Goal: Task Accomplishment & Management: Use online tool/utility

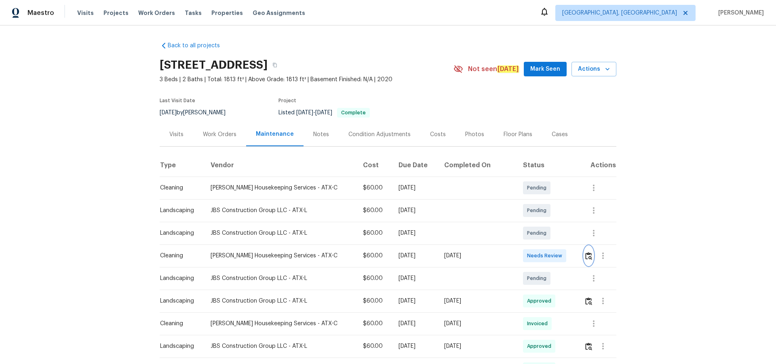
click at [552, 238] on img "button" at bounding box center [588, 256] width 7 height 8
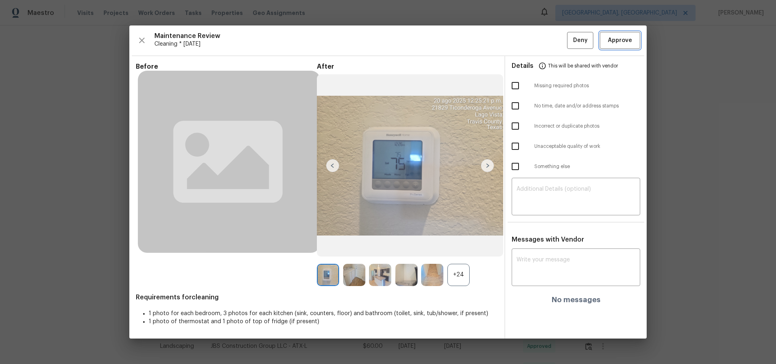
click at [552, 46] on button "Approve" at bounding box center [620, 40] width 40 height 17
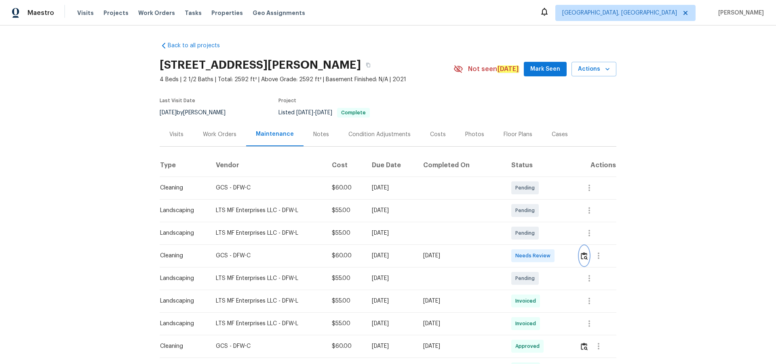
click at [552, 238] on img "button" at bounding box center [584, 256] width 7 height 8
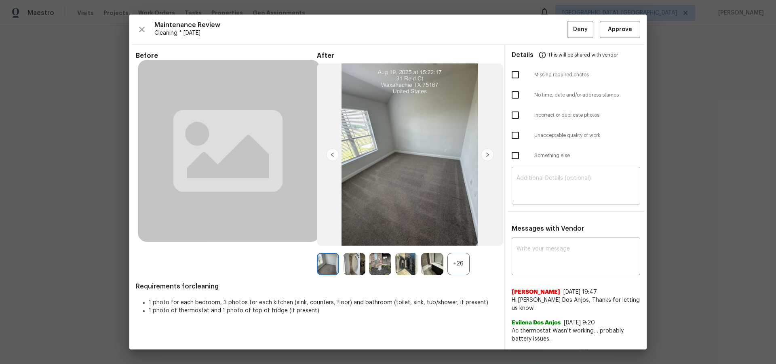
drag, startPoint x: 737, startPoint y: 38, endPoint x: 728, endPoint y: 53, distance: 17.6
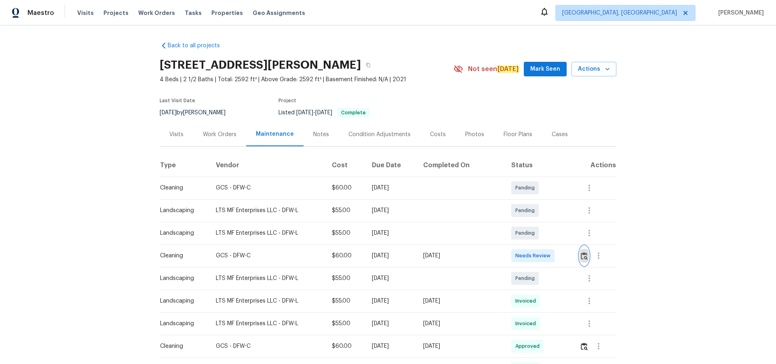
click at [552, 238] on img "button" at bounding box center [584, 256] width 7 height 8
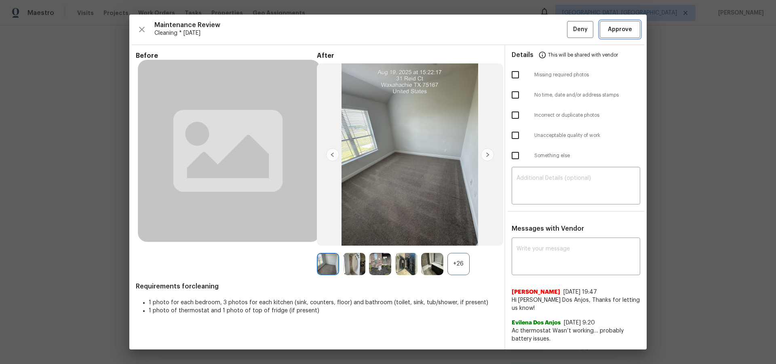
click at [552, 33] on span "Approve" at bounding box center [620, 30] width 24 height 10
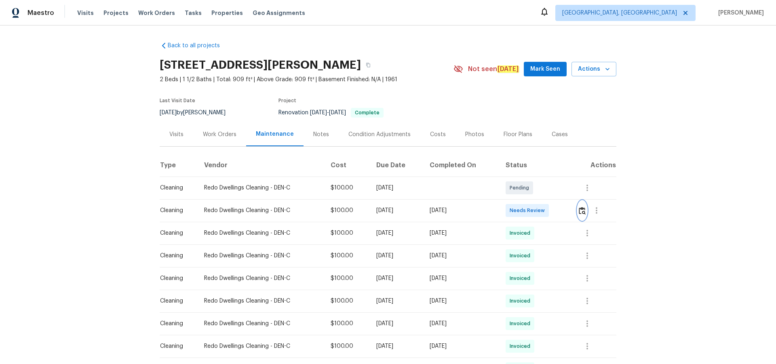
click at [552, 208] on img "button" at bounding box center [582, 211] width 7 height 8
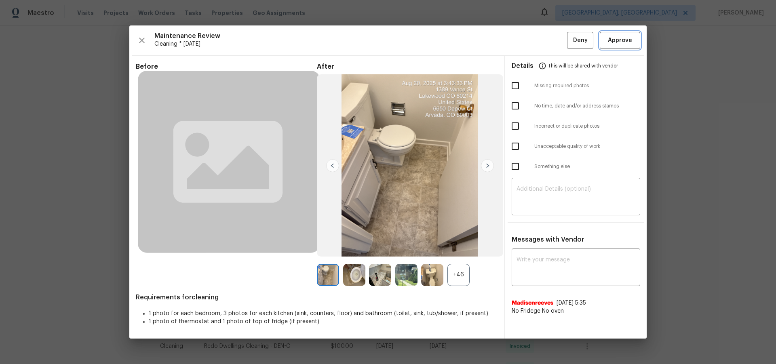
click at [552, 44] on span "Approve" at bounding box center [620, 41] width 24 height 10
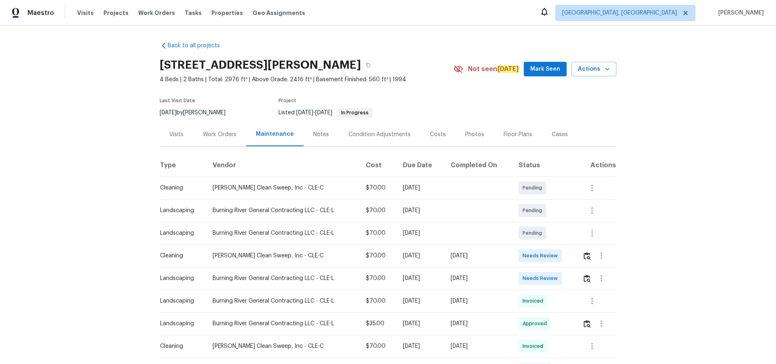
drag, startPoint x: 579, startPoint y: 259, endPoint x: 583, endPoint y: 257, distance: 4.2
click at [579, 259] on td at bounding box center [596, 255] width 40 height 23
click at [583, 257] on img "button" at bounding box center [586, 256] width 7 height 8
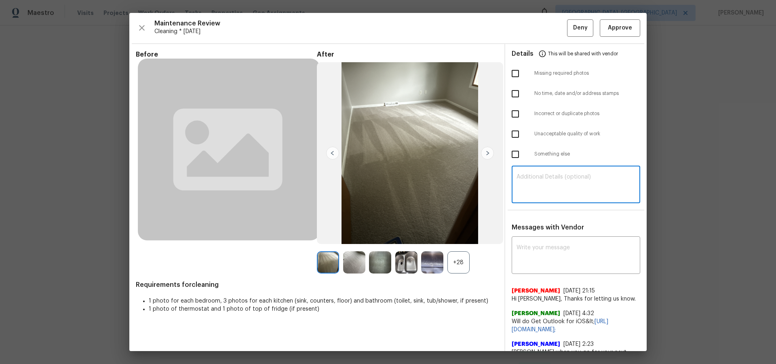
click at [566, 194] on textarea at bounding box center [575, 185] width 119 height 23
paste textarea "Maintenance Audit Team: Hello! Unfortunately this cleaning visit completed on 0…"
type textarea "Maintenance Audit Team: Hello! Unfortunately this cleaning visit completed on 0…"
click at [553, 251] on textarea at bounding box center [575, 256] width 119 height 23
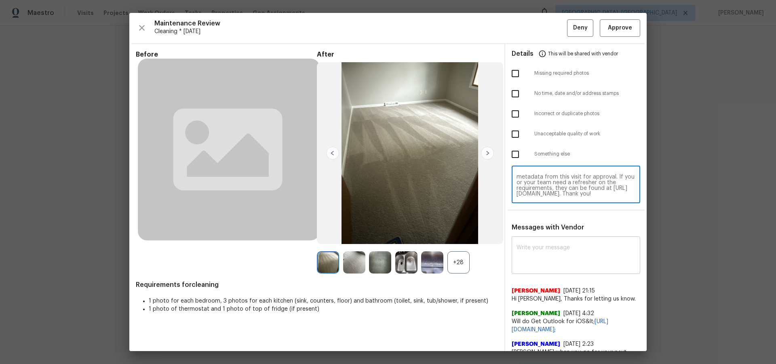
paste textarea "Maintenance Audit Team: Hello! Unfortunately this cleaning visit completed on 0…"
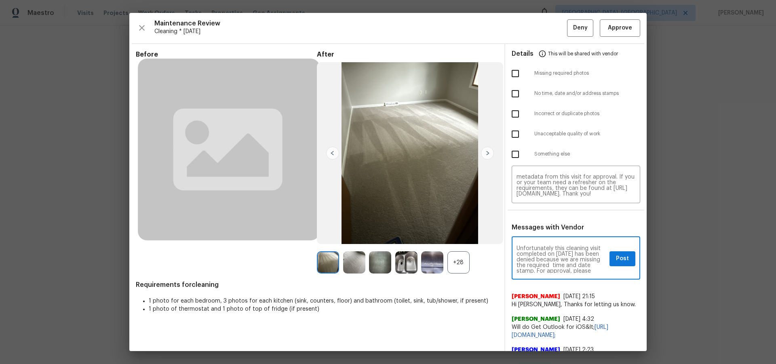
scroll to position [0, 0]
type textarea "Maintenance Audit Team: Hello! Unfortunately this cleaning visit completed on 0…"
click at [509, 94] on input "checkbox" at bounding box center [515, 93] width 17 height 17
checkbox input "true"
drag, startPoint x: 619, startPoint y: 254, endPoint x: 621, endPoint y: 259, distance: 5.1
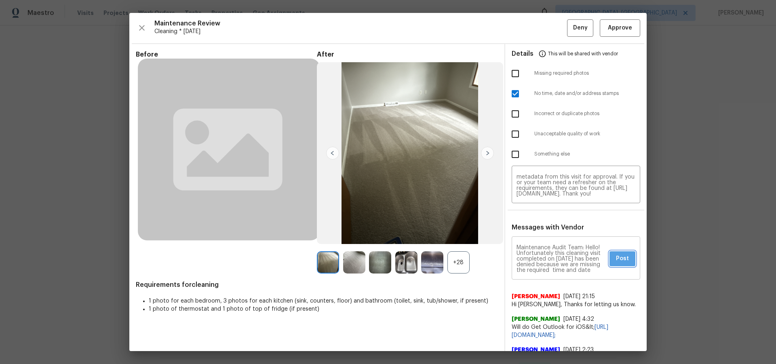
click at [620, 256] on span "Post" at bounding box center [622, 259] width 13 height 10
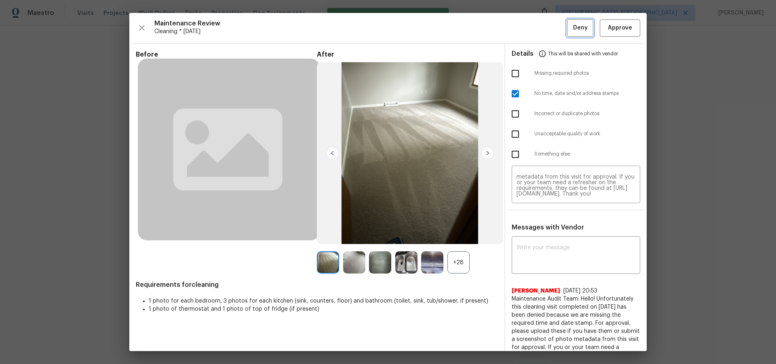
click at [571, 36] on button "Deny" at bounding box center [580, 27] width 26 height 17
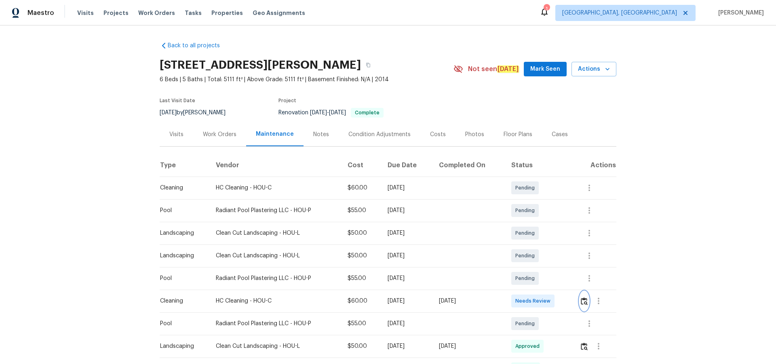
click at [582, 301] on img "button" at bounding box center [584, 301] width 7 height 8
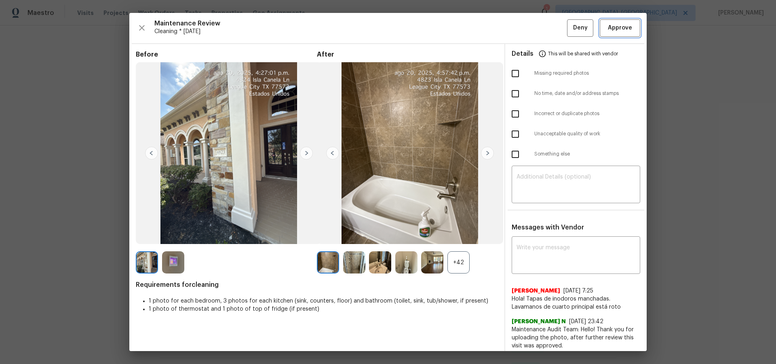
click at [615, 29] on span "Approve" at bounding box center [620, 28] width 24 height 10
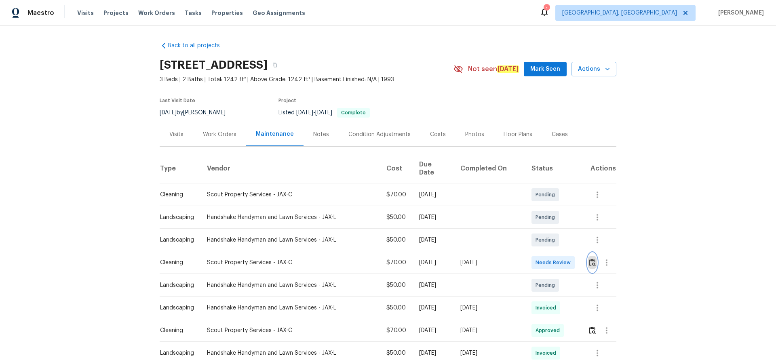
click at [552, 238] on button "button" at bounding box center [591, 262] width 9 height 19
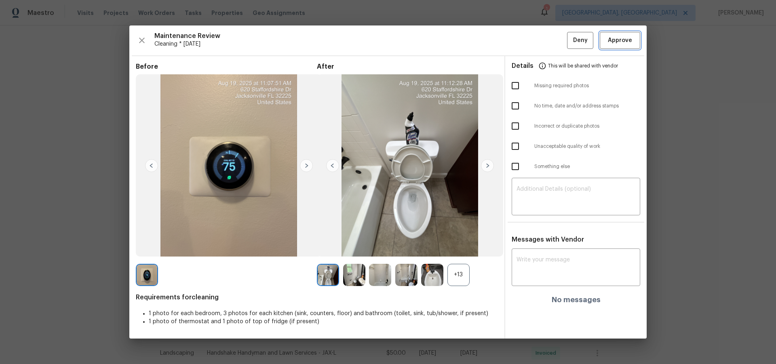
click at [552, 40] on button "Approve" at bounding box center [620, 40] width 40 height 17
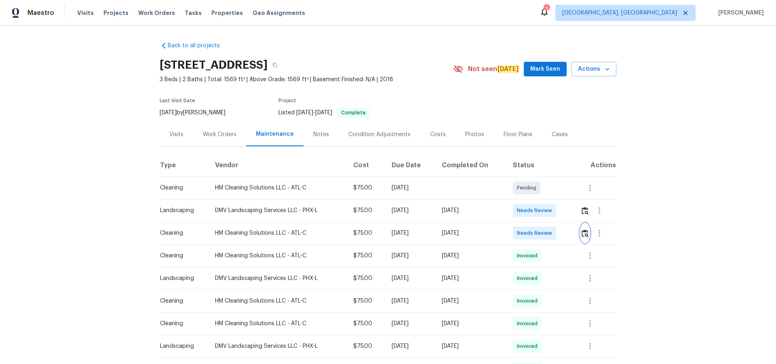
click at [552, 235] on img "button" at bounding box center [584, 233] width 7 height 8
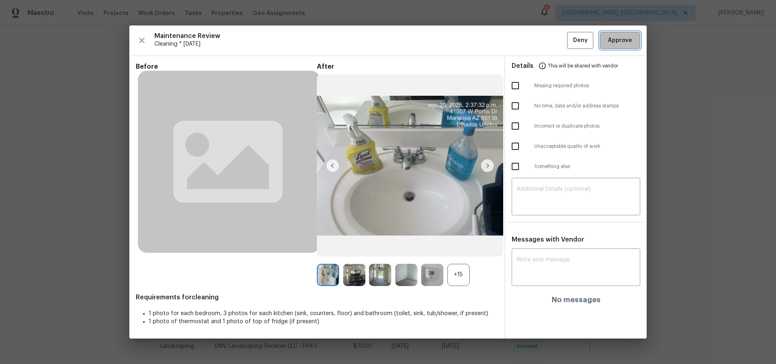
drag, startPoint x: 617, startPoint y: 40, endPoint x: 654, endPoint y: 149, distance: 114.7
click at [552, 41] on span "Approve" at bounding box center [620, 41] width 24 height 10
